Goal: Task Accomplishment & Management: Manage account settings

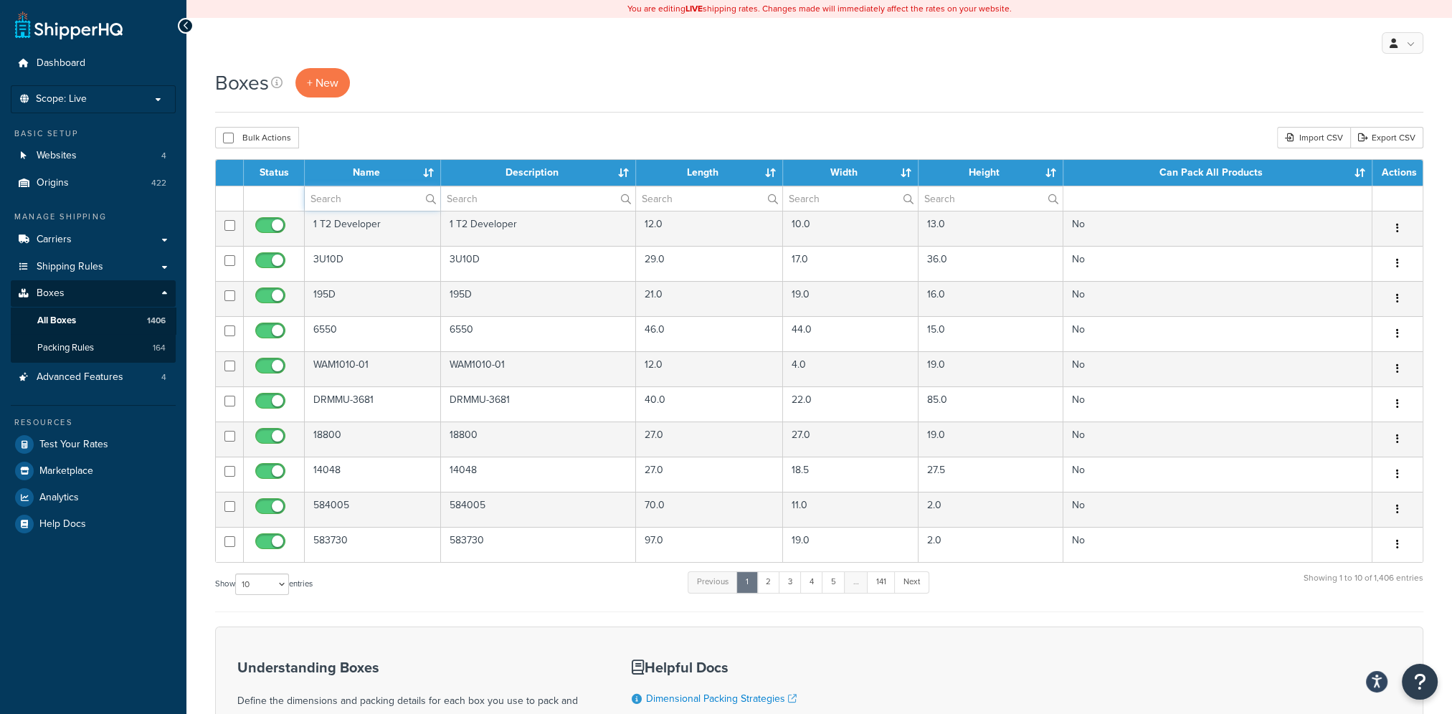
click at [386, 203] on input "text" at bounding box center [372, 198] width 135 height 24
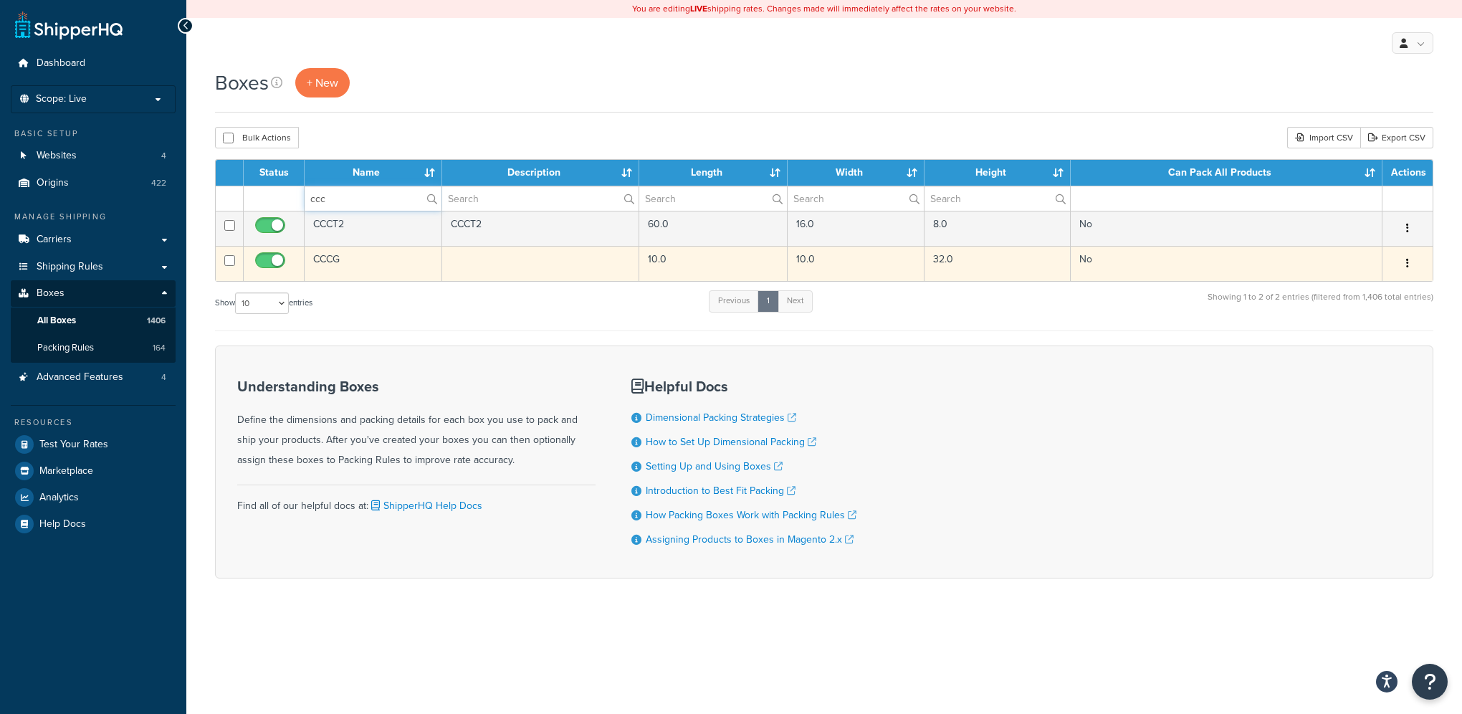
type input "ccc"
click at [361, 262] on td "CCCG" at bounding box center [374, 263] width 138 height 35
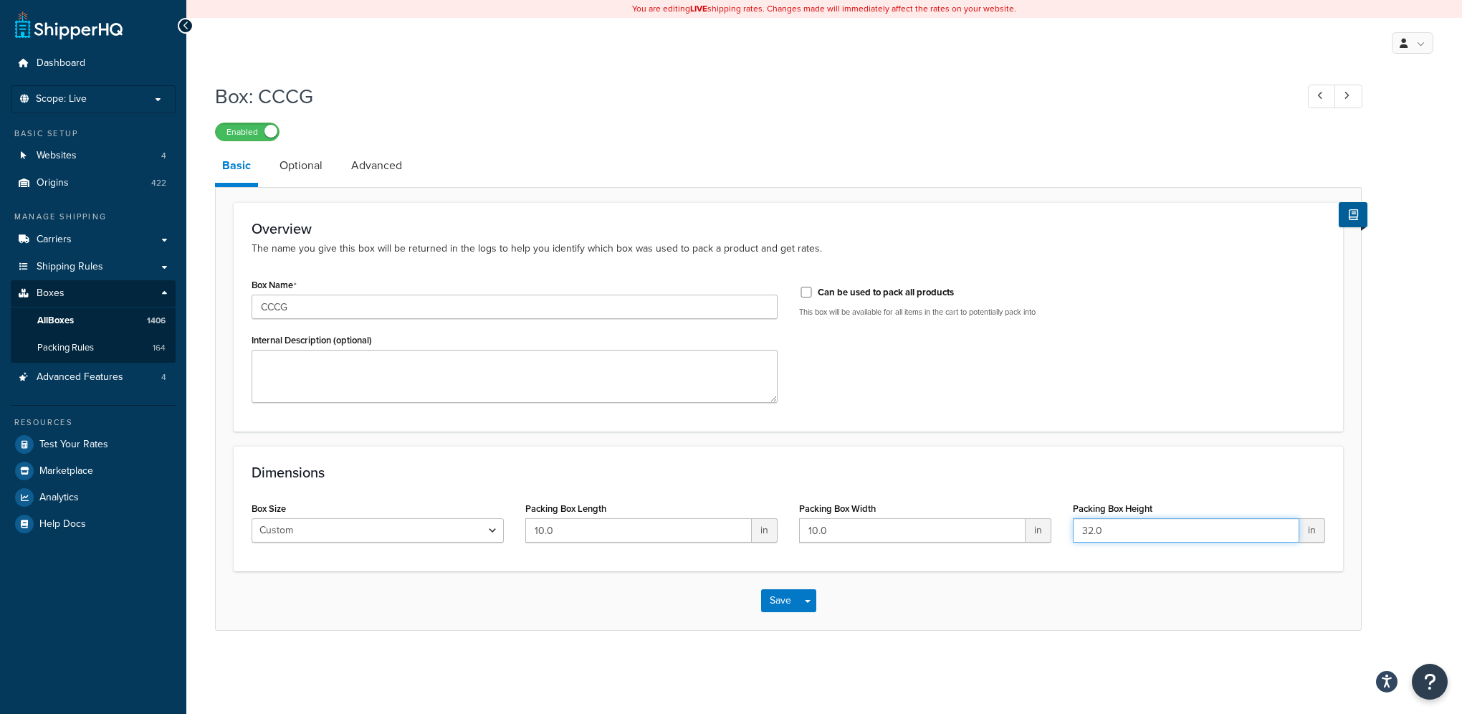
drag, startPoint x: 1115, startPoint y: 529, endPoint x: 900, endPoint y: 502, distance: 217.4
click at [900, 502] on div "Box Size Custom USPS Small Flat Box USPS Medium Flat Box USPS Large Flat Box US…" at bounding box center [788, 525] width 1095 height 55
type input "30"
click at [778, 599] on button "Save" at bounding box center [780, 600] width 39 height 23
